Goal: Task Accomplishment & Management: Use online tool/utility

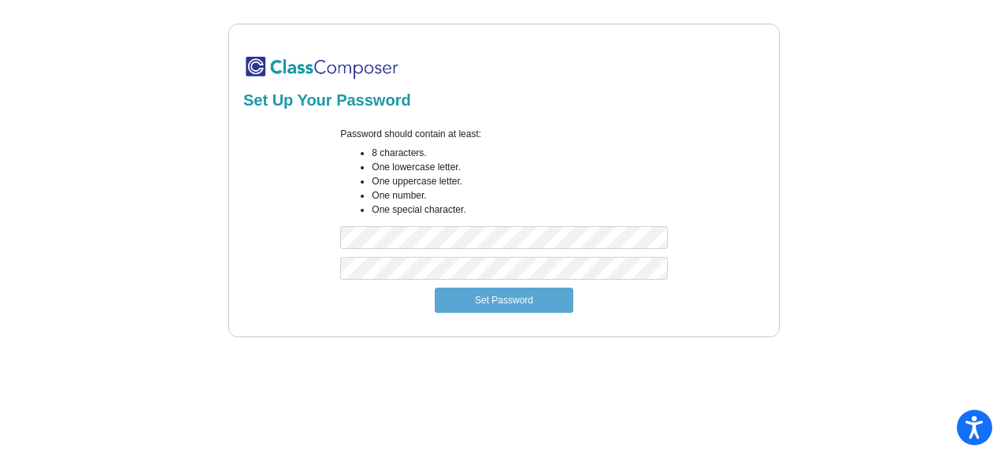
click at [276, 61] on img at bounding box center [321, 67] width 157 height 26
click at [299, 77] on img at bounding box center [321, 67] width 157 height 26
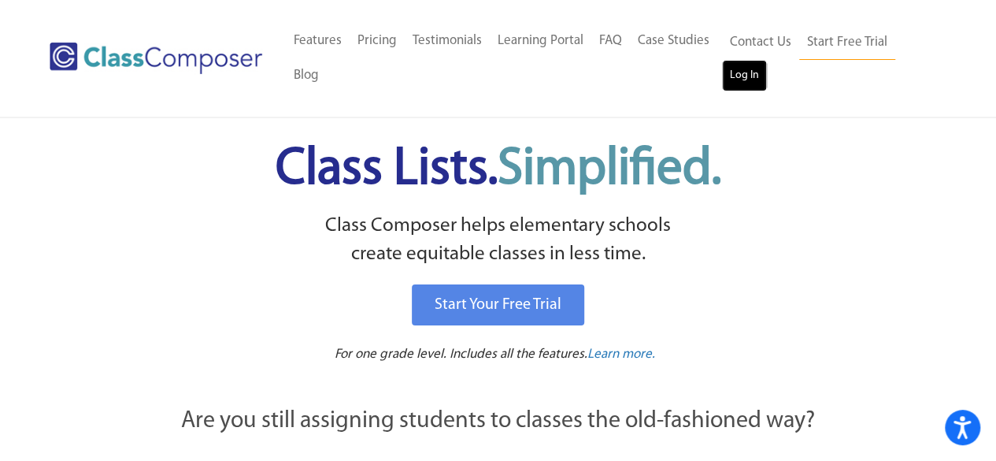
click at [759, 65] on link "Log In" at bounding box center [744, 75] width 45 height 31
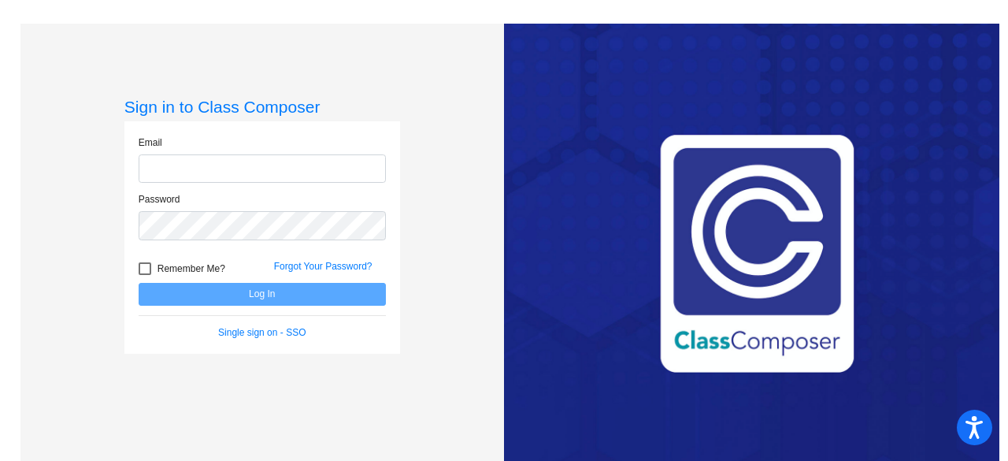
type input "amanda.matz@irsd.k12.de.us"
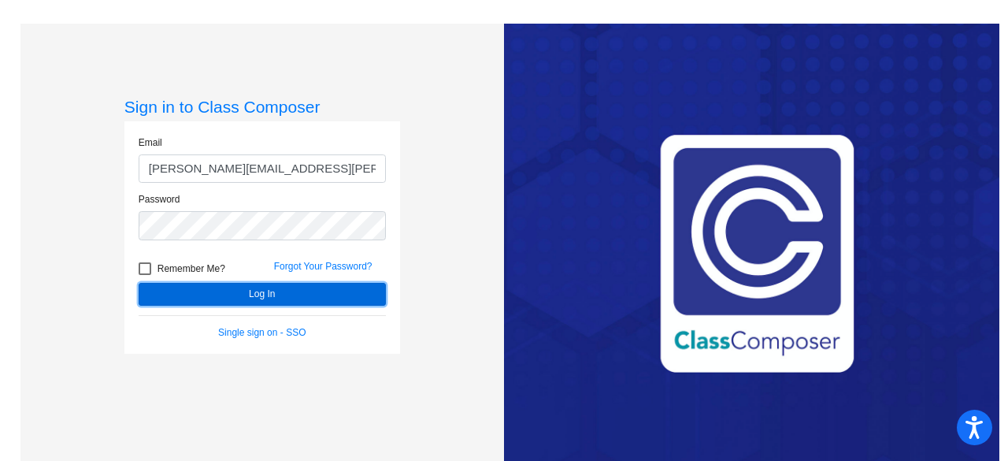
click at [252, 289] on button "Log In" at bounding box center [262, 294] width 247 height 23
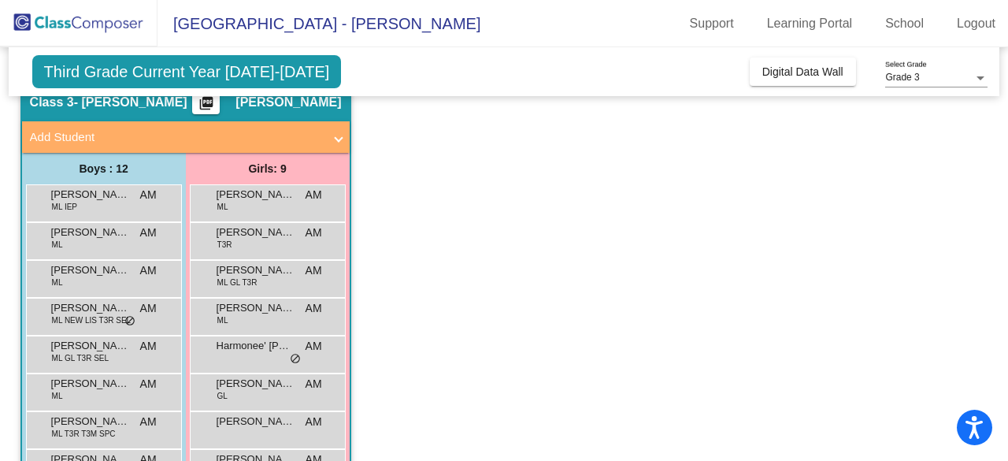
scroll to position [66, 0]
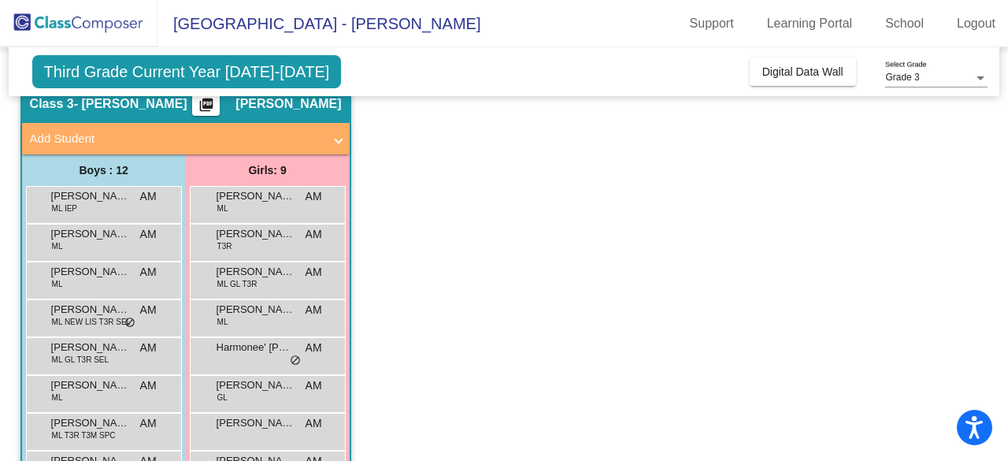
click at [216, 105] on mat-icon "picture_as_pdf" at bounding box center [206, 108] width 19 height 22
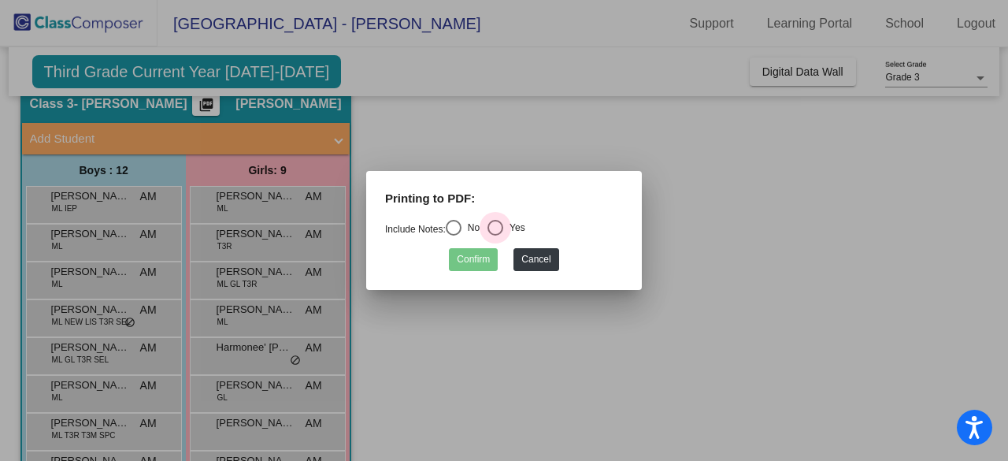
click at [501, 231] on div "Select an option" at bounding box center [495, 228] width 16 height 16
click at [495, 235] on input "Yes" at bounding box center [494, 235] width 1 height 1
radio input "true"
click at [477, 258] on button "Confirm" at bounding box center [473, 259] width 49 height 23
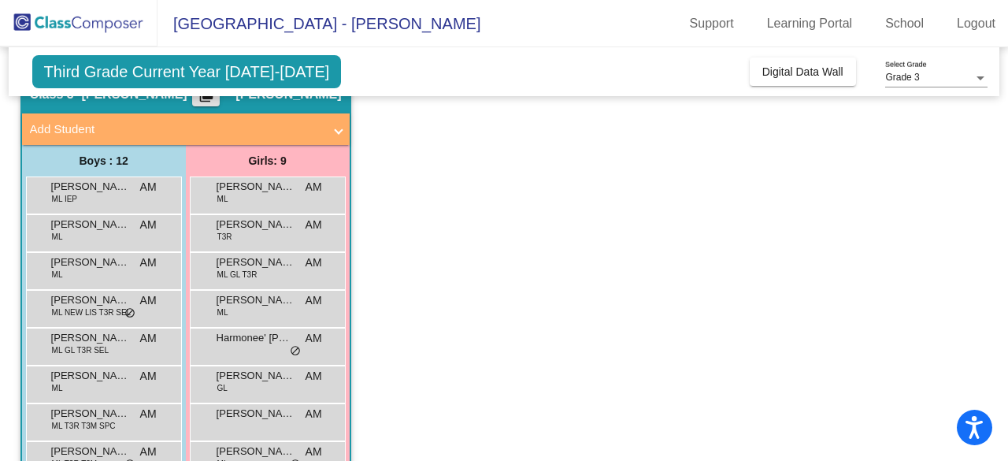
scroll to position [0, 0]
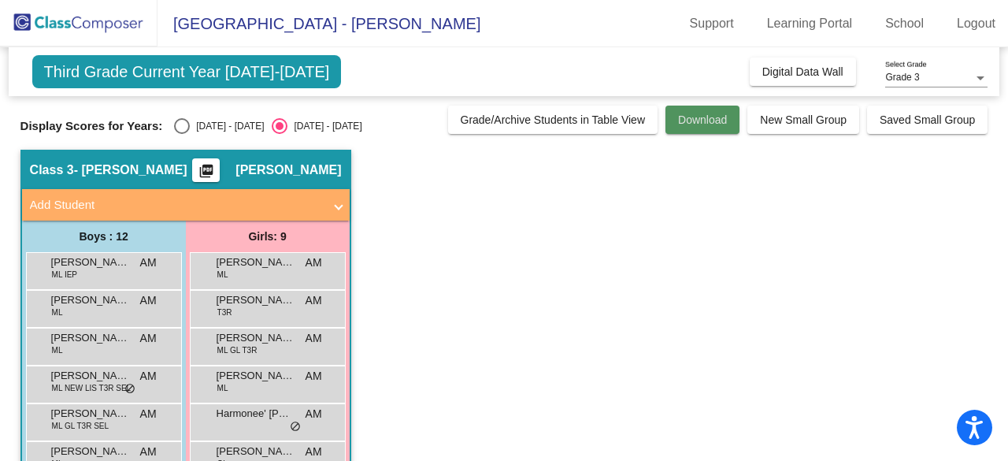
click at [715, 119] on span "Download" at bounding box center [702, 119] width 49 height 13
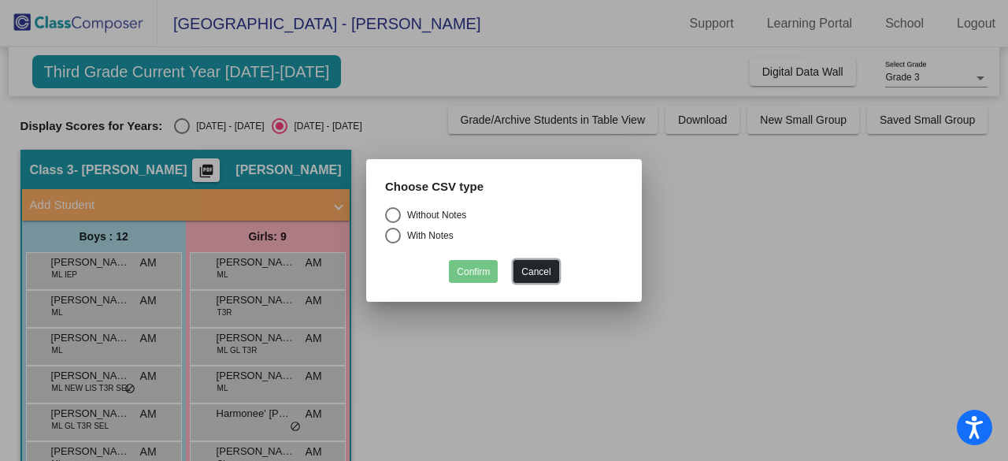
click at [541, 276] on button "Cancel" at bounding box center [535, 271] width 45 height 23
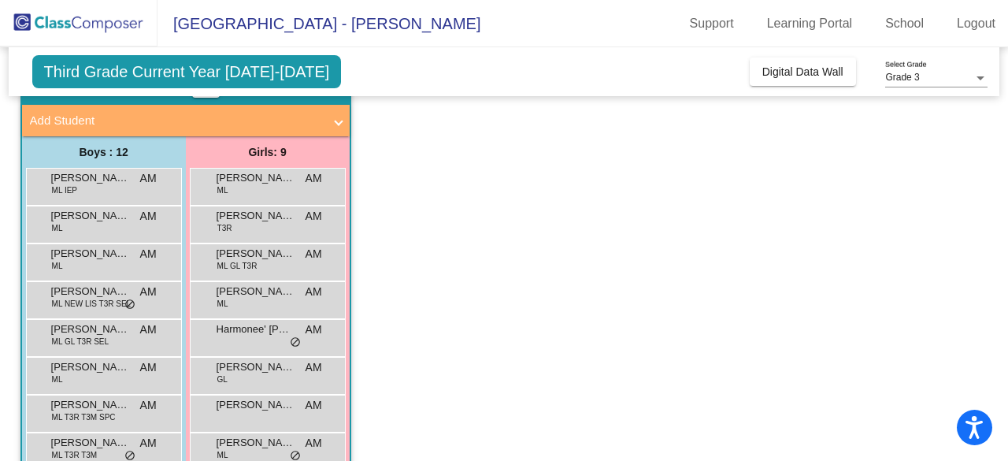
scroll to position [85, 0]
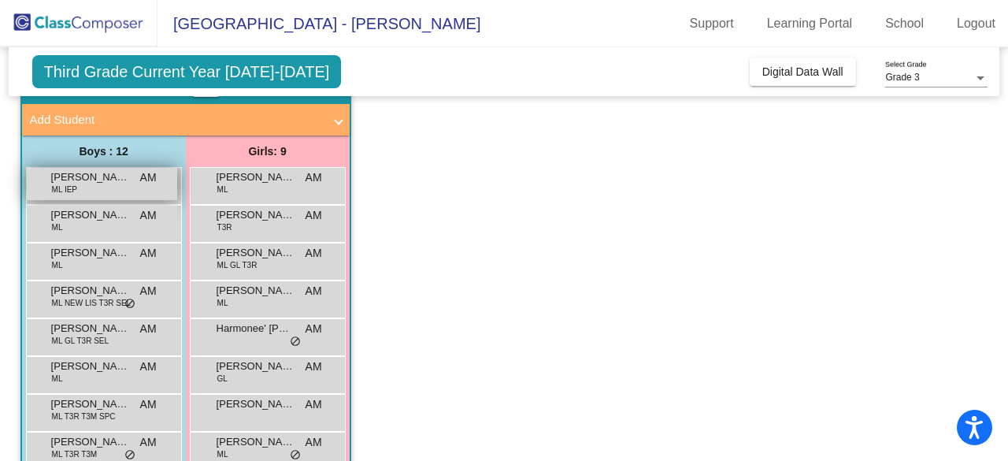
click at [123, 182] on span "[PERSON_NAME]" at bounding box center [90, 177] width 79 height 16
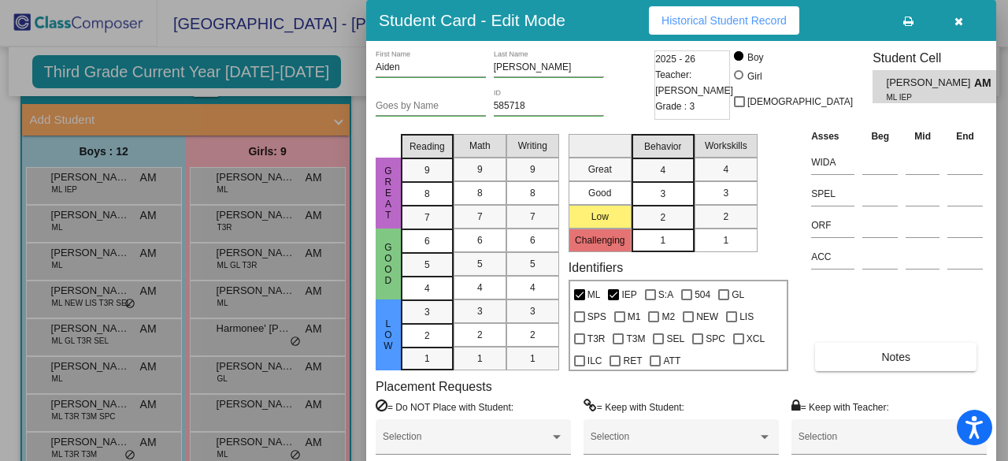
click at [236, 135] on div at bounding box center [504, 230] width 1008 height 461
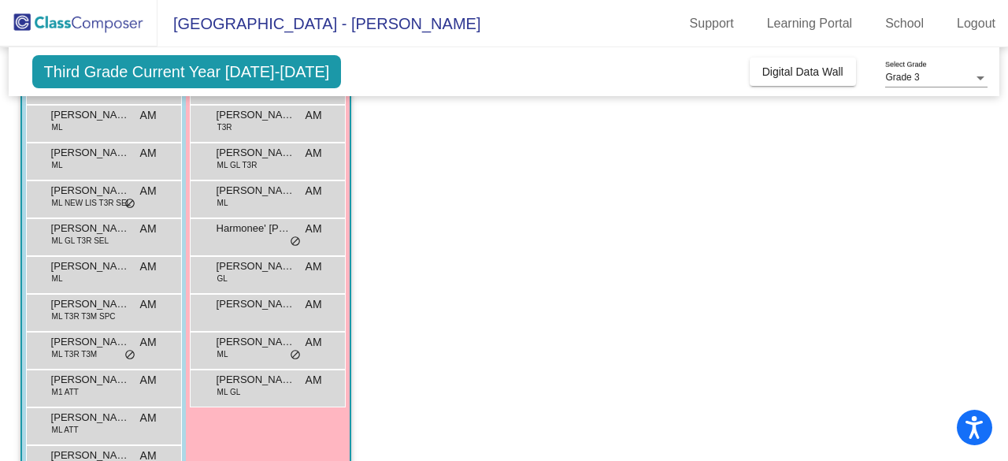
scroll to position [269, 0]
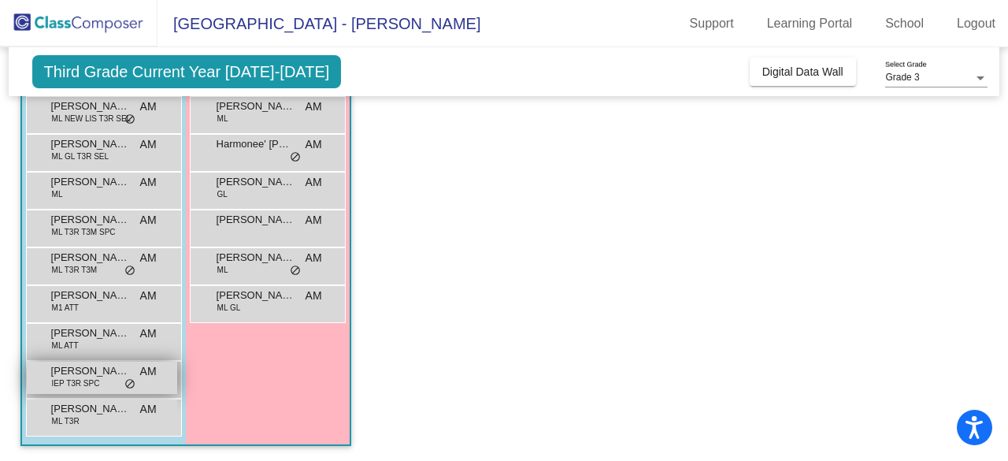
click at [91, 377] on span "IEP T3R SPC" at bounding box center [76, 383] width 48 height 12
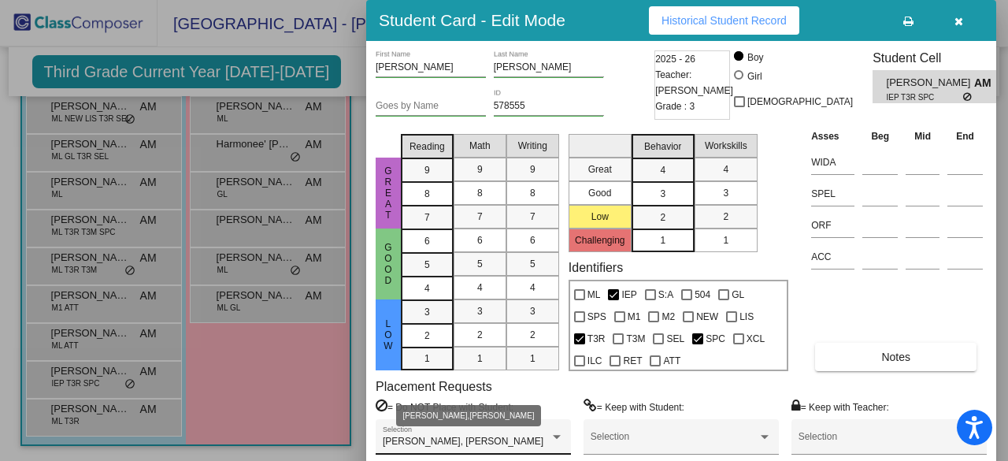
click at [553, 440] on div at bounding box center [557, 436] width 14 height 11
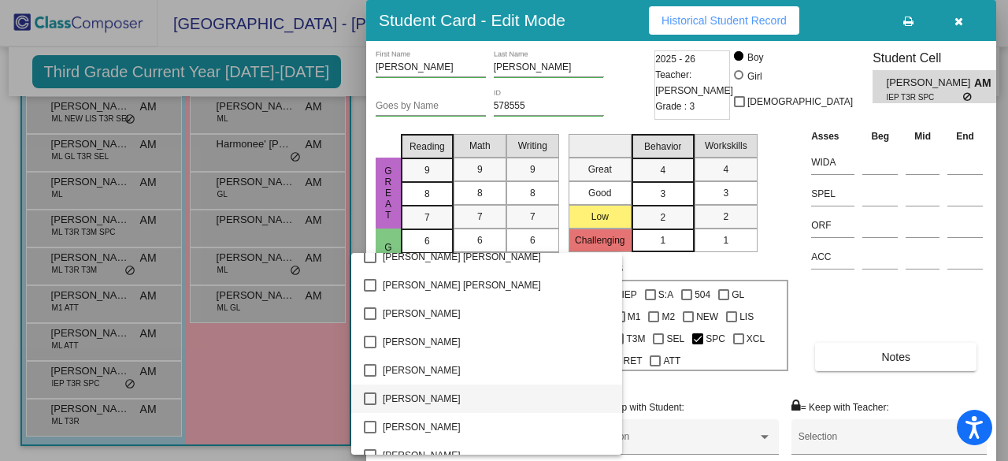
scroll to position [1080, 0]
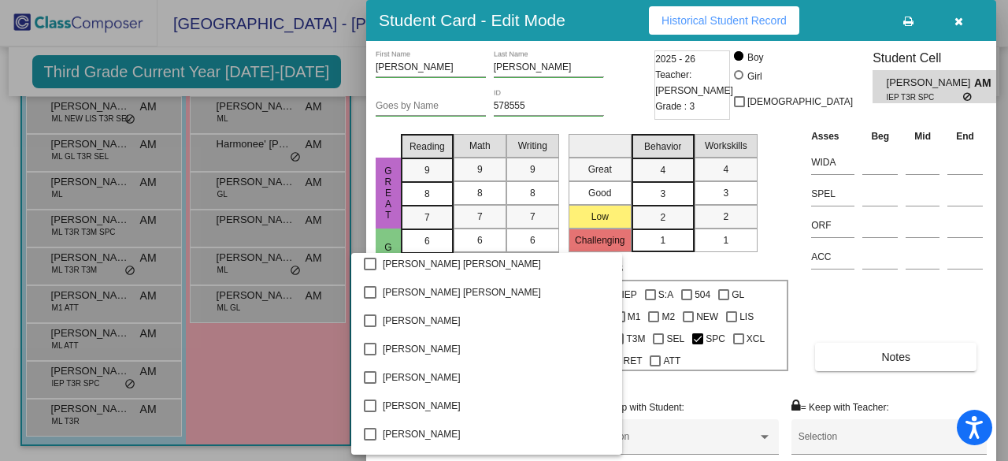
click at [635, 399] on div at bounding box center [504, 230] width 1008 height 461
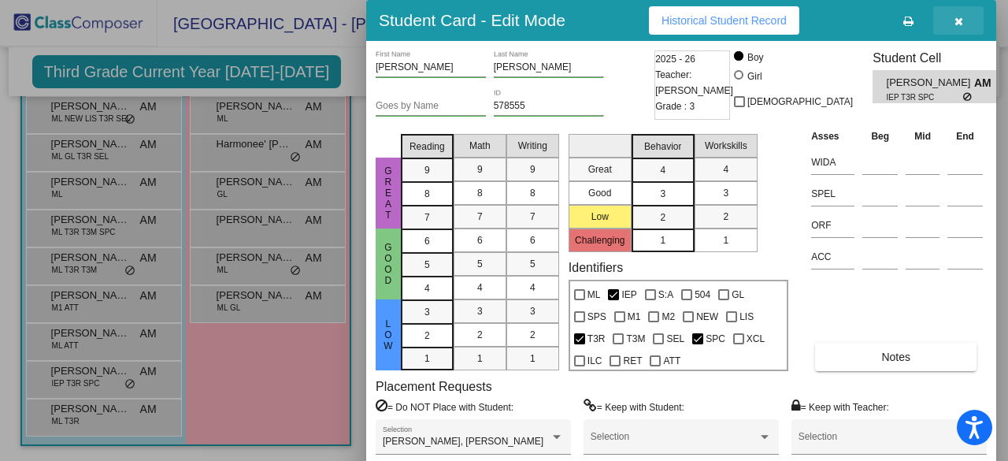
click at [959, 24] on icon "button" at bounding box center [958, 21] width 9 height 11
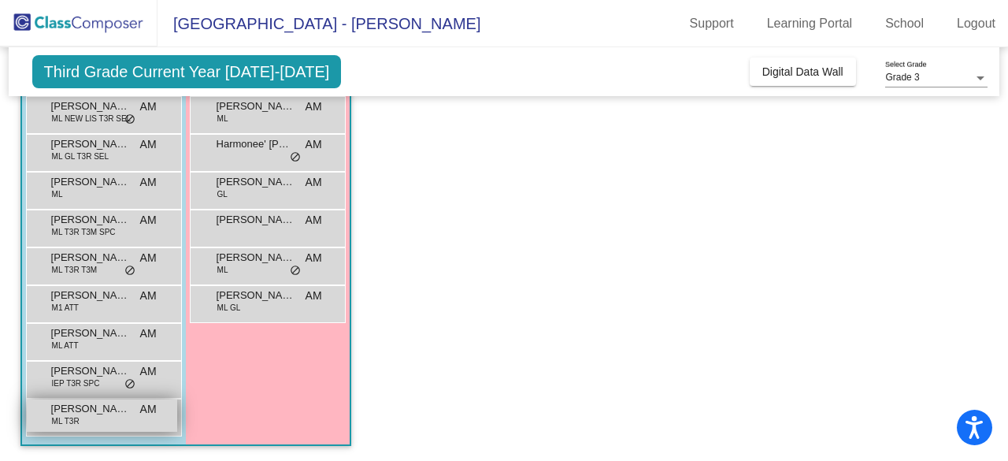
click at [85, 416] on div "Yoner Lopez Sanchez ML T3R AM lock do_not_disturb_alt" at bounding box center [102, 415] width 150 height 32
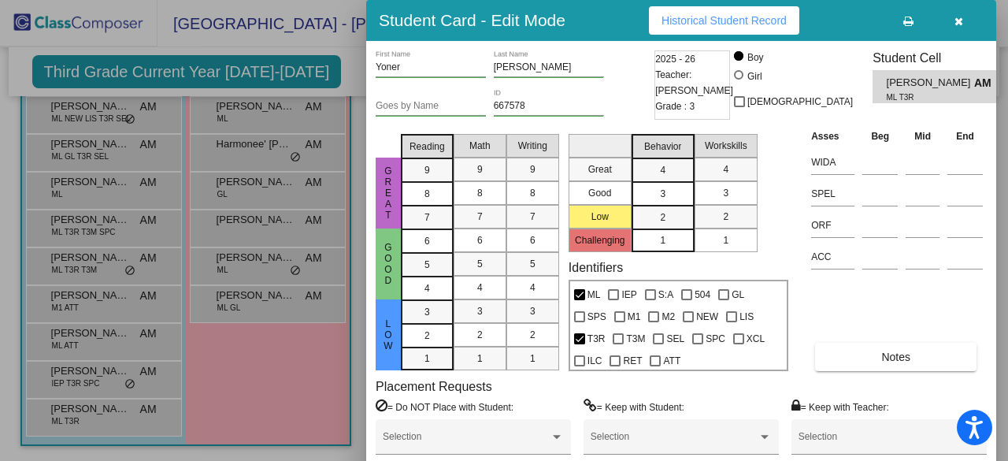
click at [94, 265] on div at bounding box center [504, 230] width 1008 height 461
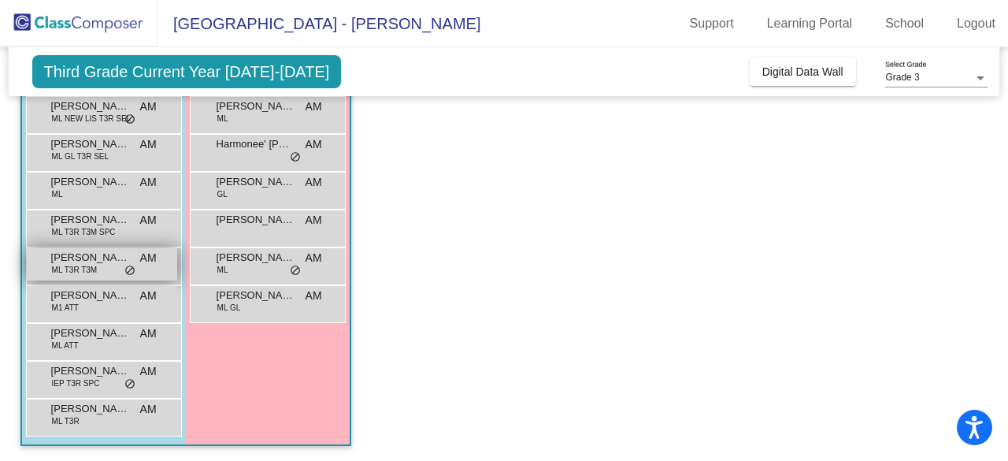
click at [129, 259] on div "Michael Sanchez Bamaca ML T3R T3M AM lock do_not_disturb_alt" at bounding box center [102, 264] width 150 height 32
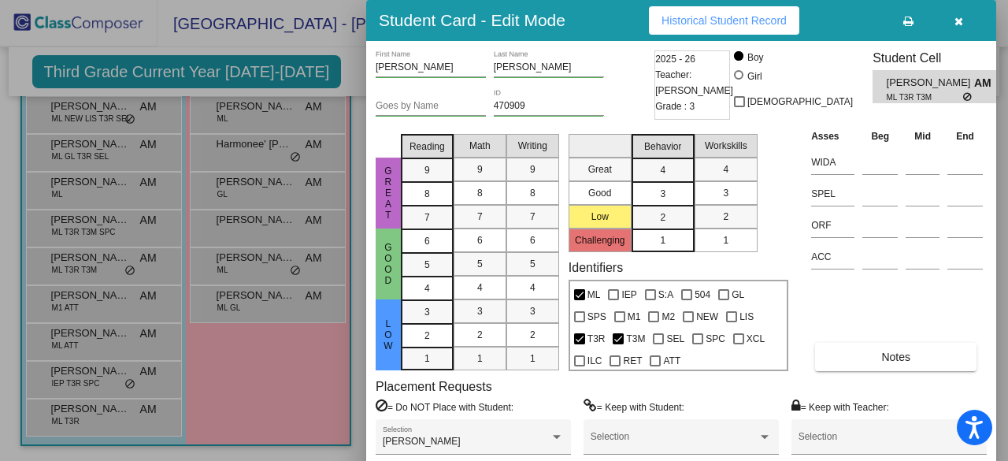
click at [254, 265] on div at bounding box center [504, 230] width 1008 height 461
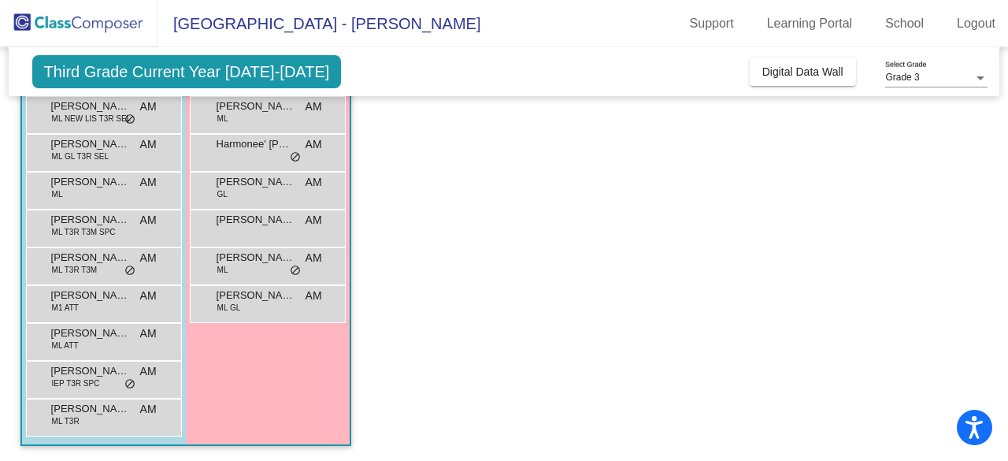
click at [254, 265] on div "Melany Lucas-Velasquez ML AM lock do_not_disturb_alt" at bounding box center [267, 264] width 150 height 32
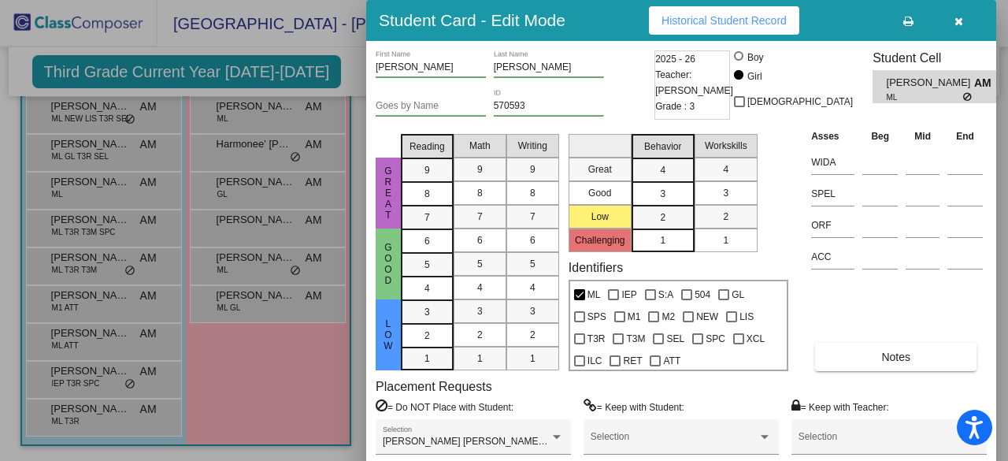
click at [259, 158] on div at bounding box center [504, 230] width 1008 height 461
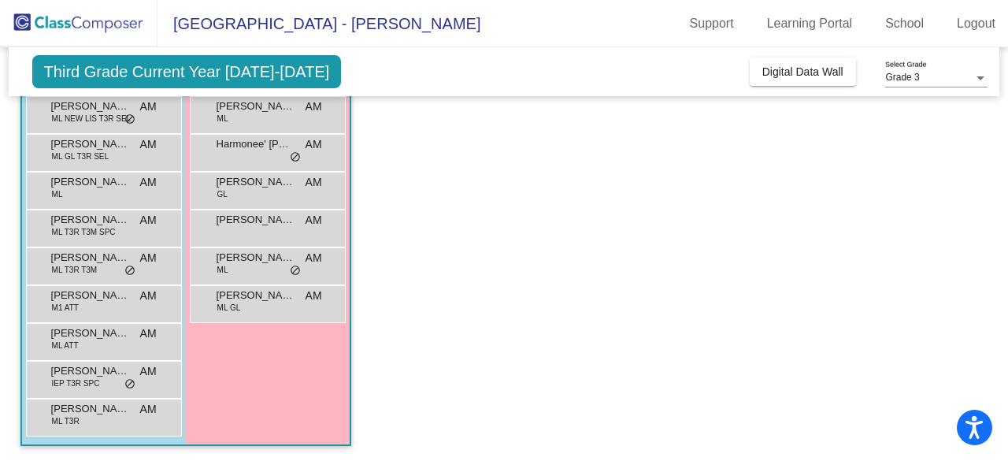
click at [259, 158] on div "Harmonee' Robinson AM lock do_not_disturb_alt" at bounding box center [267, 151] width 150 height 32
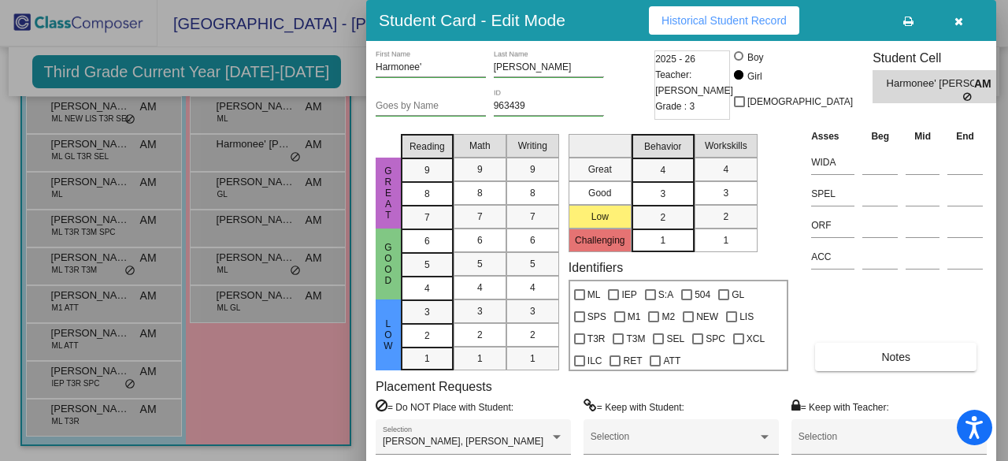
click at [252, 346] on div at bounding box center [504, 230] width 1008 height 461
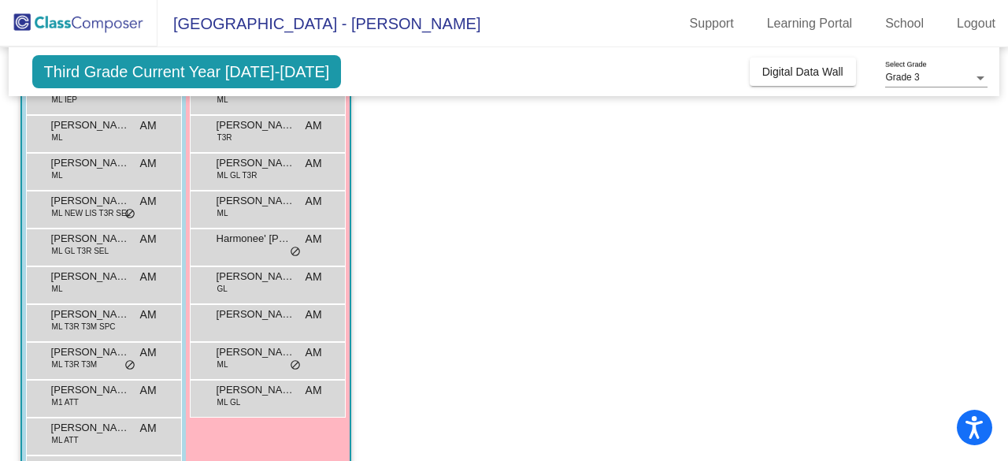
scroll to position [165, 0]
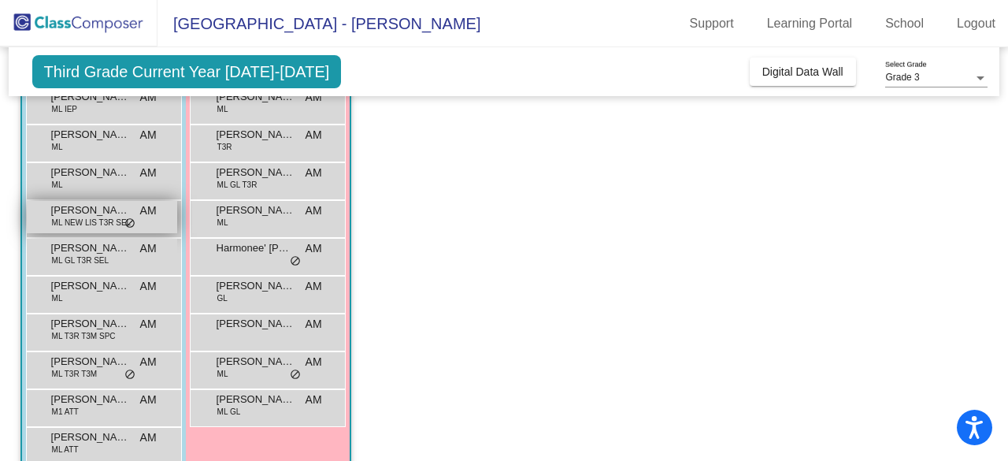
click at [119, 218] on span "ML NEW LIS T3R SEL" at bounding box center [92, 223] width 80 height 12
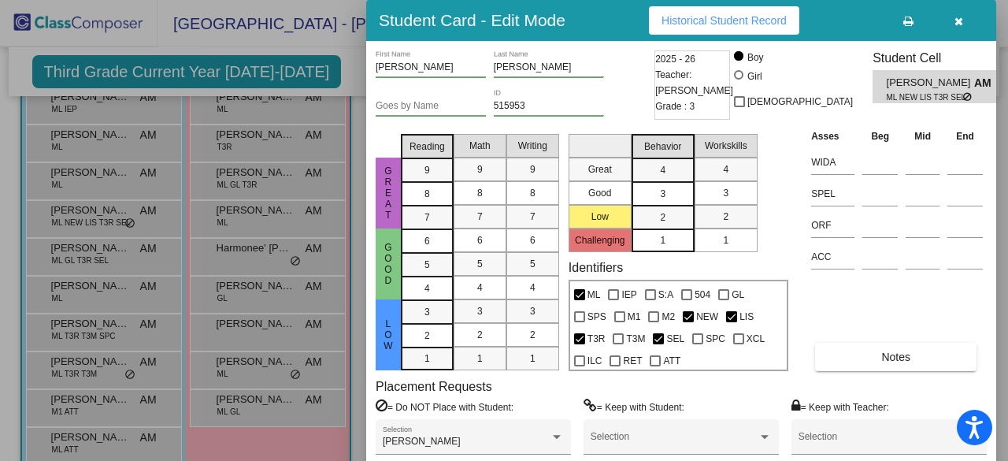
click at [270, 448] on div at bounding box center [504, 230] width 1008 height 461
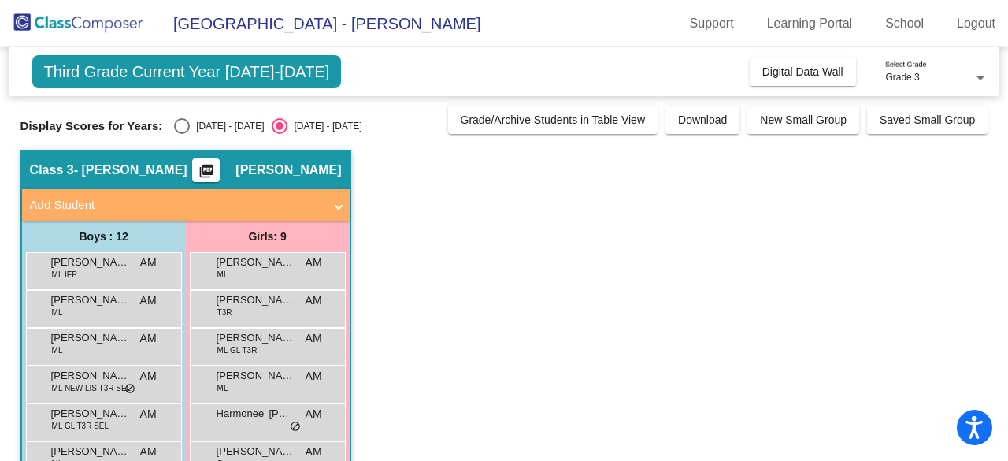
scroll to position [1, 0]
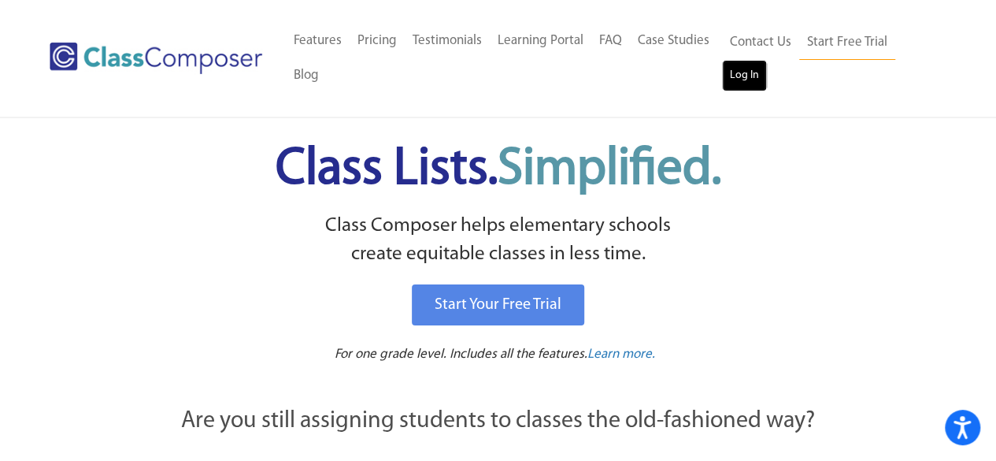
click at [743, 70] on link "Log In" at bounding box center [744, 75] width 45 height 31
